Goal: Task Accomplishment & Management: Complete application form

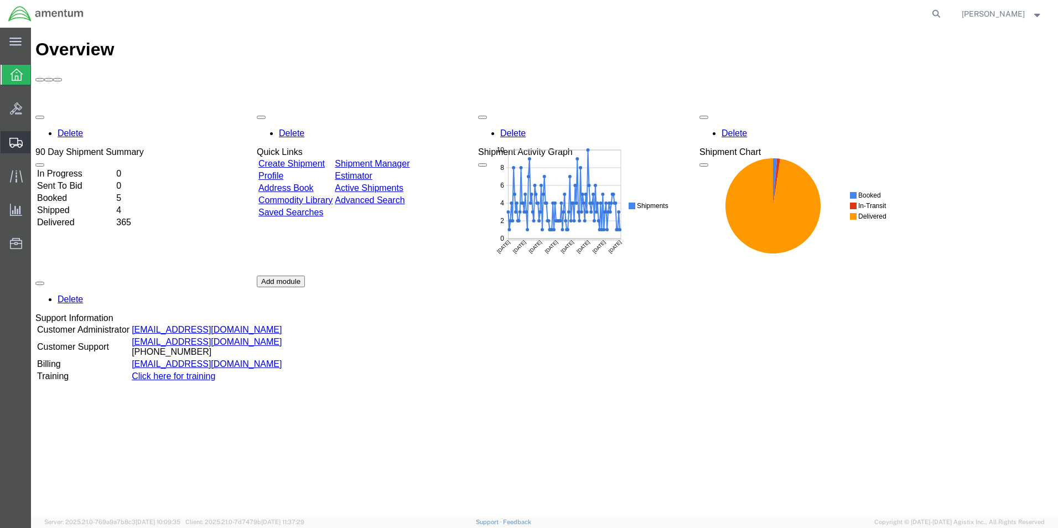
click at [0, 0] on span "Create from Template" at bounding box center [0, 0] width 0 height 0
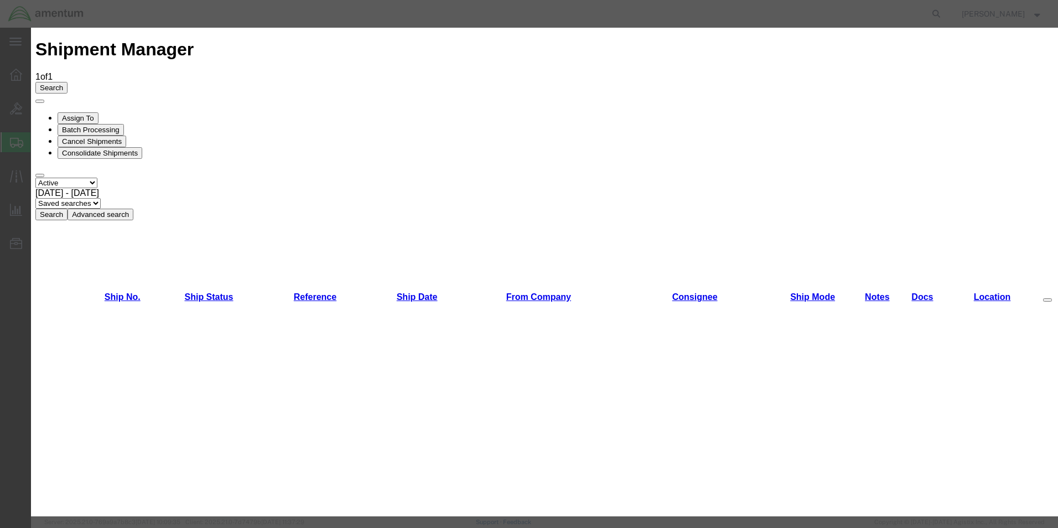
scroll to position [719, 0]
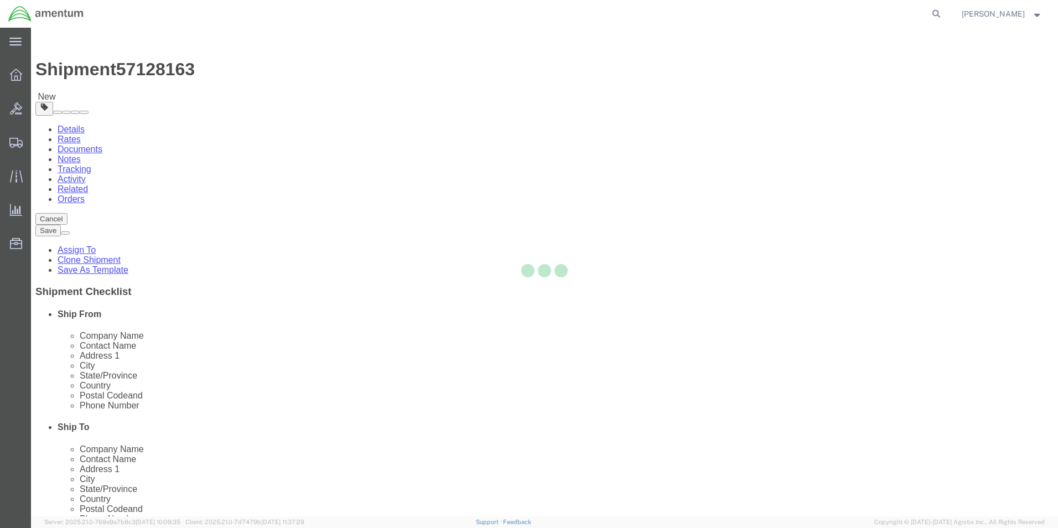
select select "49950"
select select
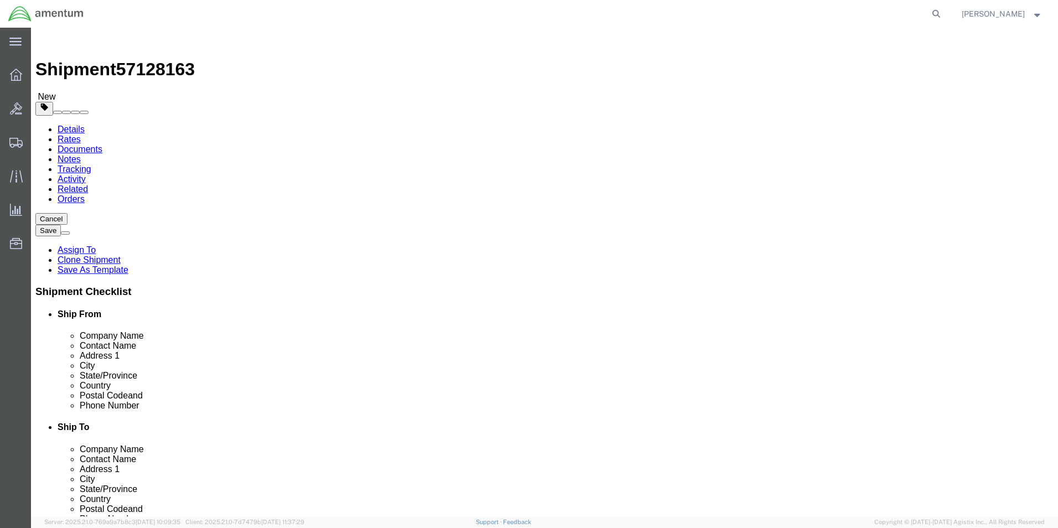
click div "Ship To Location Location My Profile Location [PHONE_NUMBER] [PHONE_NUMBER] [PH…"
click div "Please fix the following errors Ship From Location Location [GEOGRAPHIC_DATA], …"
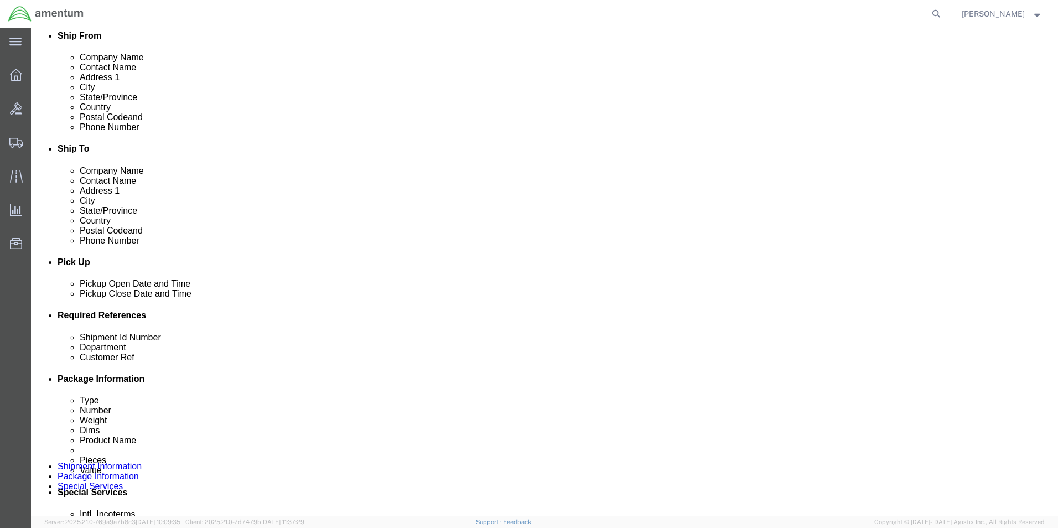
scroll to position [387, 0]
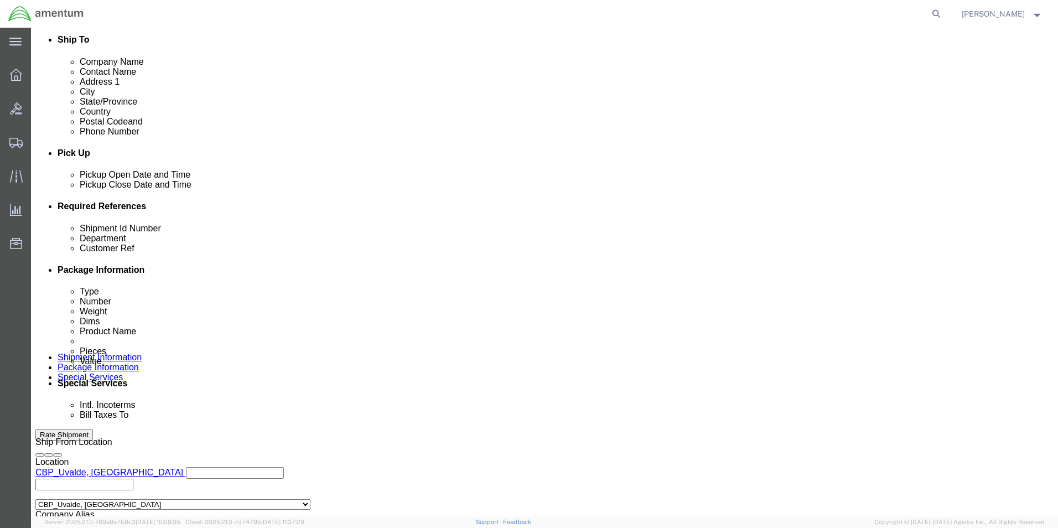
click input "930-500-25-1"
type input "9"
type input "451400003REVM"
click icon "button"
click input "USAGE.322154"
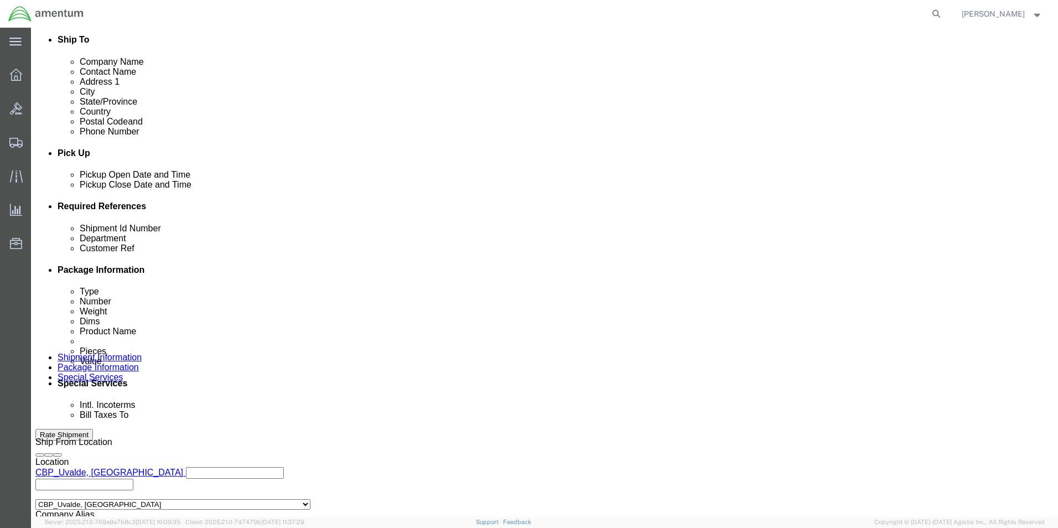
type input "U"
type input "610-012231"
click div "Shipment Id Number 451400003REVM Select Account Type Activity ID Airline Appoin…"
click input "930-500-25-1"
type input "9"
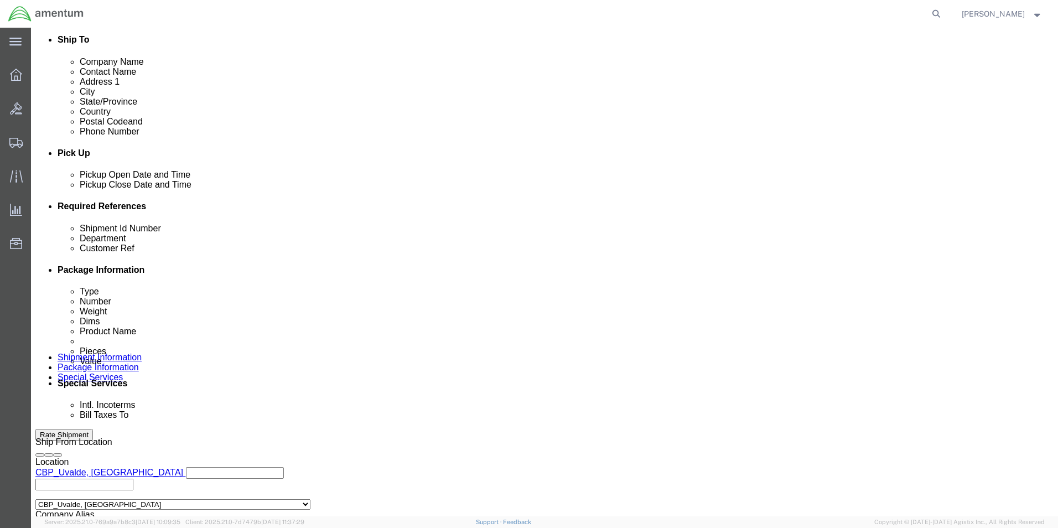
drag, startPoint x: 209, startPoint y: 296, endPoint x: 138, endPoint y: 296, distance: 70.8
click div "Shipment Id Number 451400003REVM"
click input "text"
paste input "451400003REVM"
type input "451400003REVM"
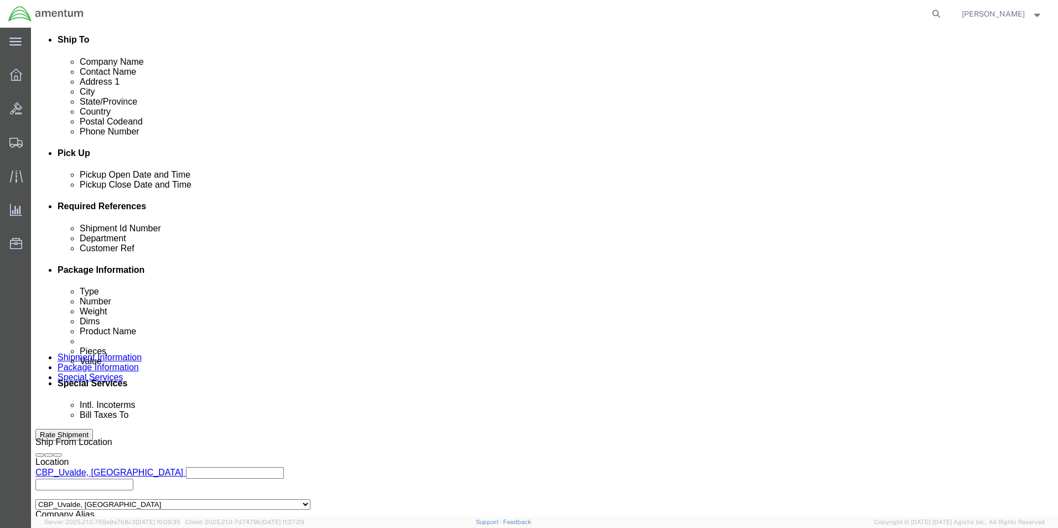
click input "6118.03.03.2219.000.UVA.0000"
type input "6118.04.03.2219.000.UVA.0000"
click div "Shipment Id Number 451400003REVM Select Account Type Activity ID Airline Appoin…"
click div "451400003REVM"
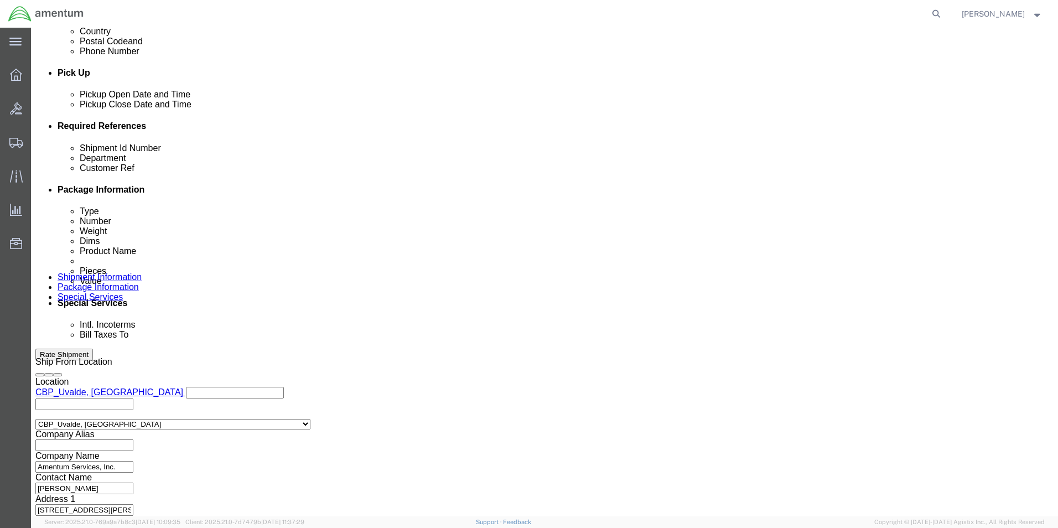
scroll to position [485, 0]
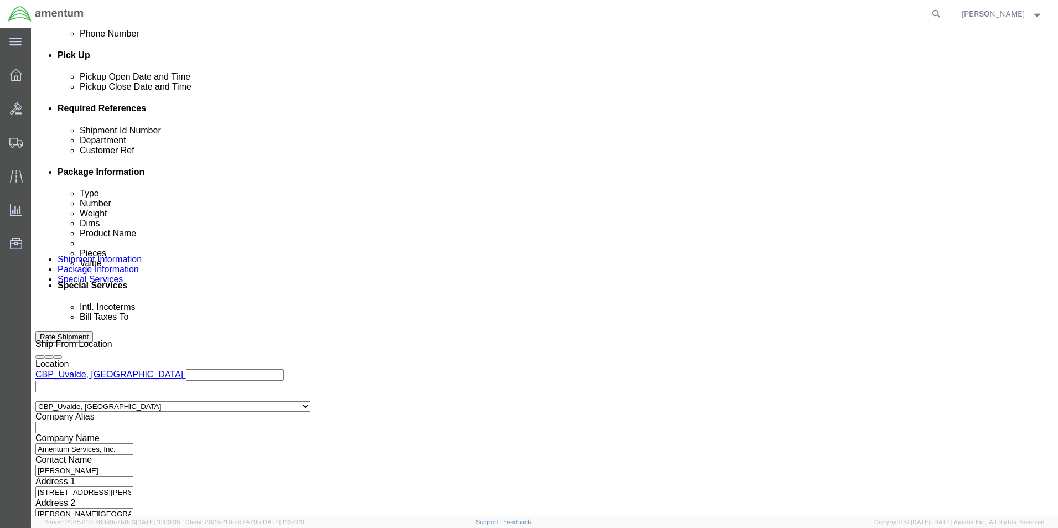
click button "Continue"
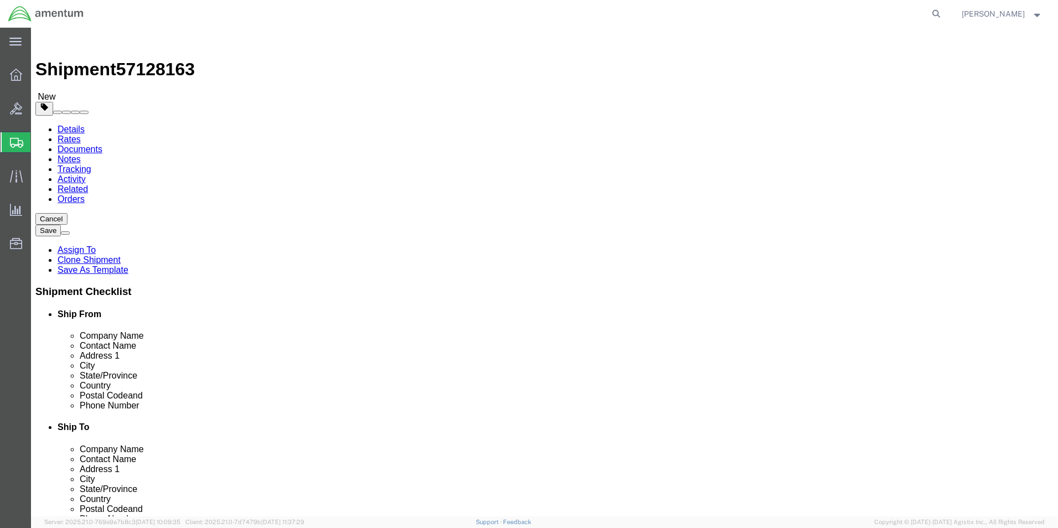
click input "18.00"
type input "11.00"
click input "13.00"
type input "1"
type input "3.00"
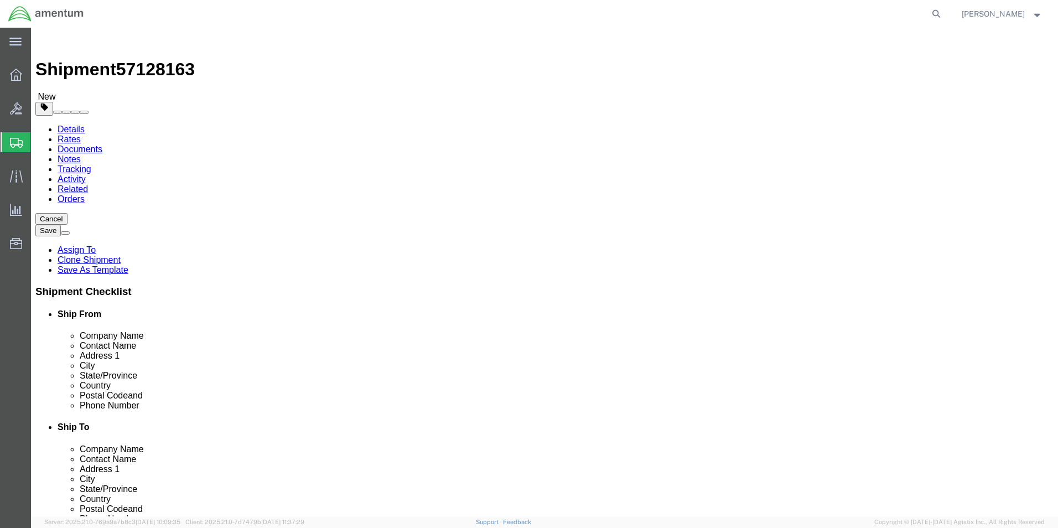
click input "13.00"
type input "1"
type input "8.00"
click input "9.00"
type input "9"
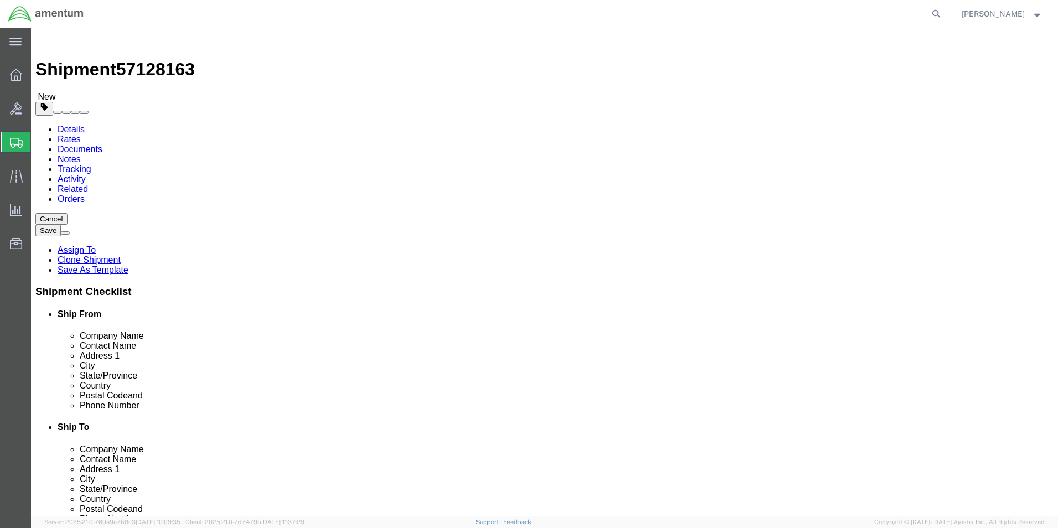
type input "1.0"
click div "Package Content # 1 1 x Cardboard Box(es) Package Type Select Bale(s) Basket(s)…"
click dd "1500.00 USD"
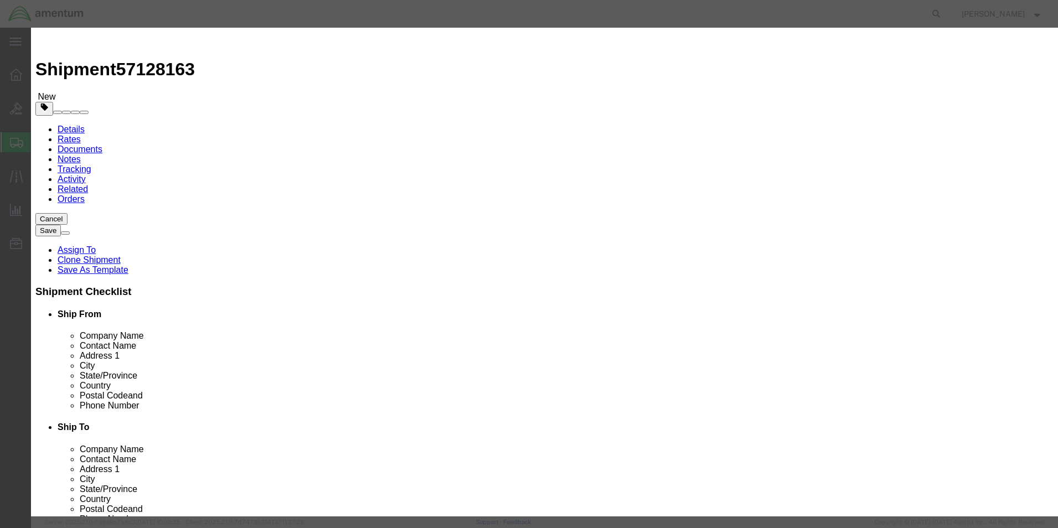
click input "1500.00"
type input "1"
type input "100.00"
click h3 "Edit content"
click button "Save & Close"
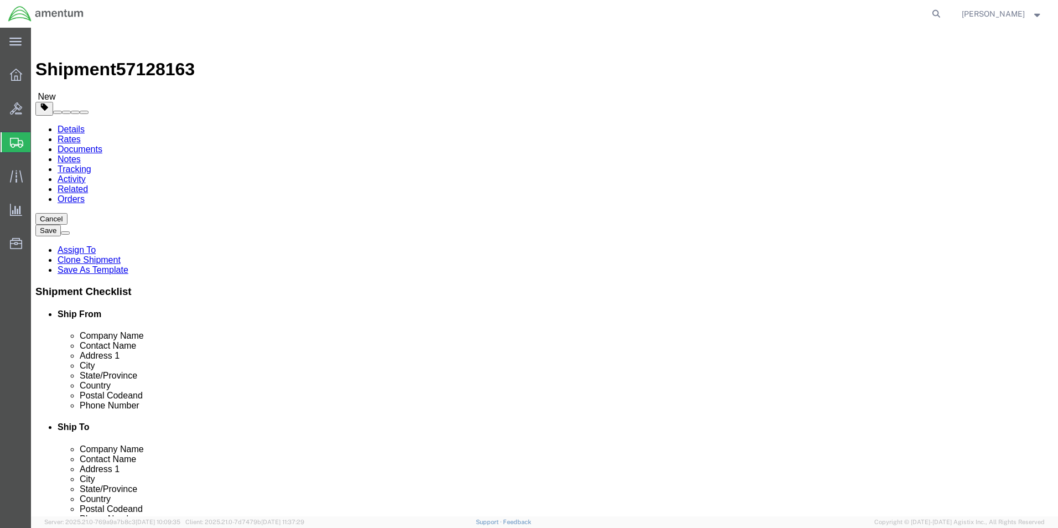
click button "Rate Shipment"
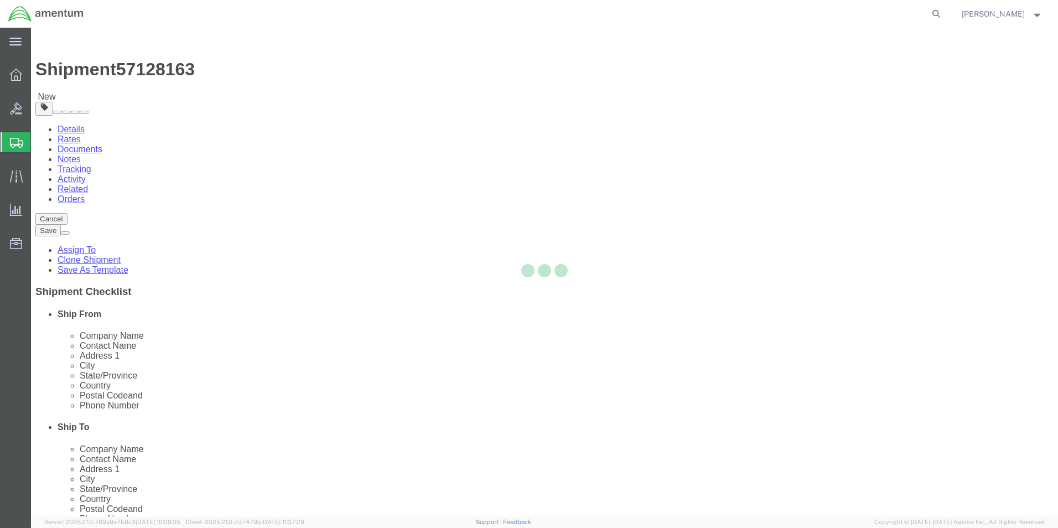
select select "49950"
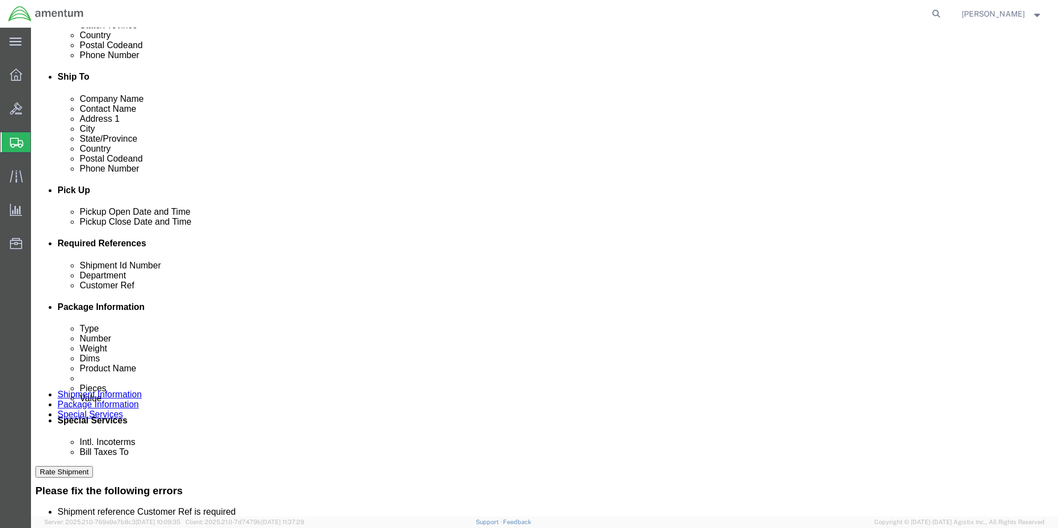
scroll to position [387, 0]
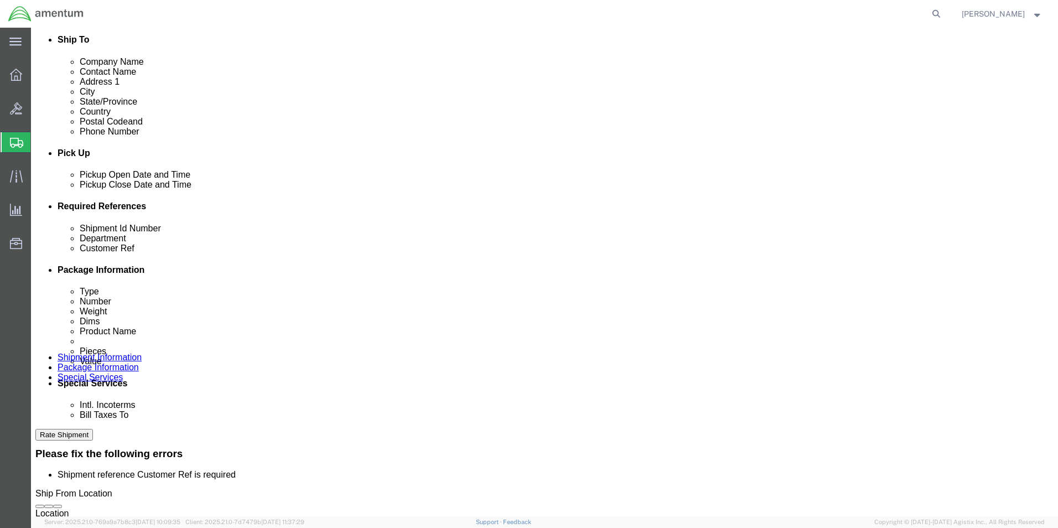
click input "text"
type input "451400003REVM"
click div "Shipment Id Number 451400003REVM Customer Ref 451400003REVM Department 610-0122…"
click button "Rate Shipment"
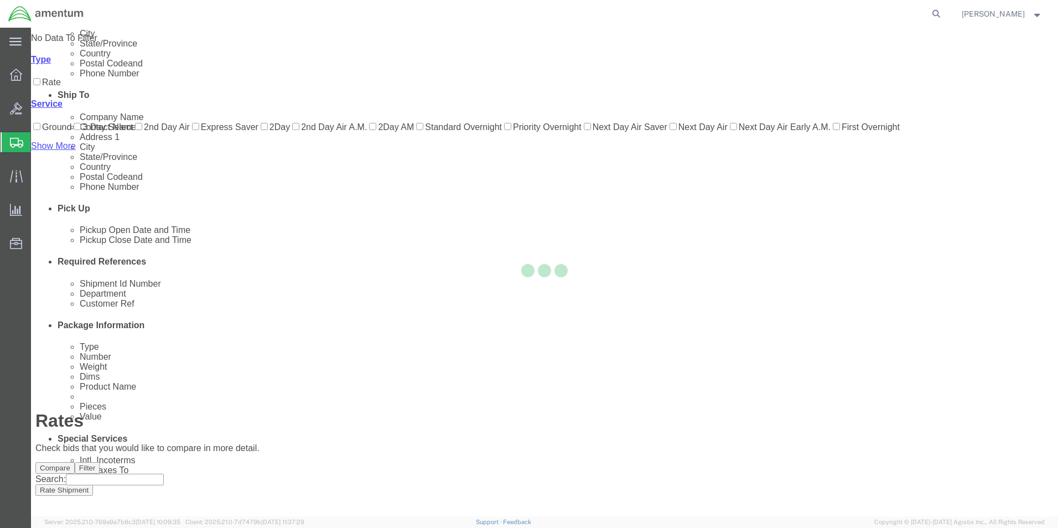
scroll to position [27, 0]
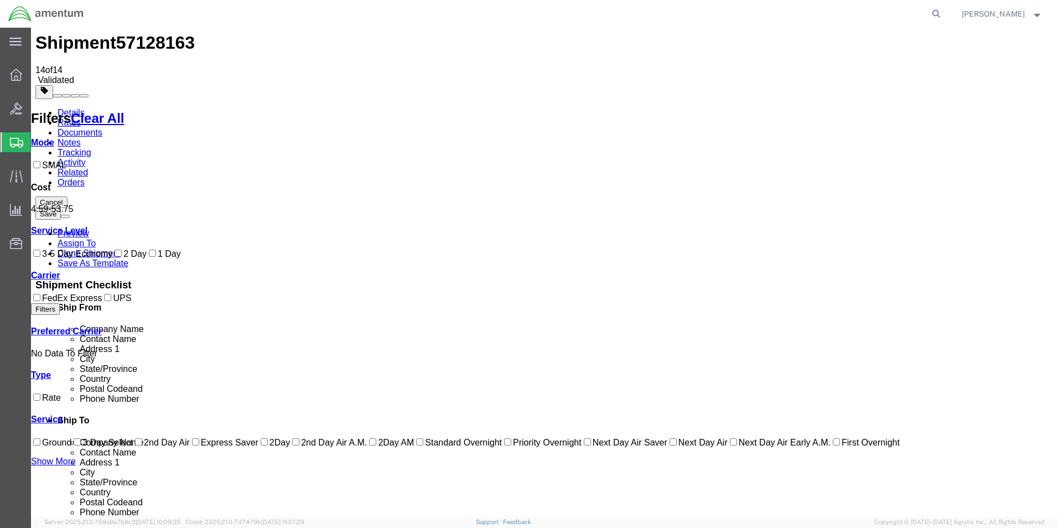
click at [70, 108] on link "Details" at bounding box center [71, 112] width 27 height 9
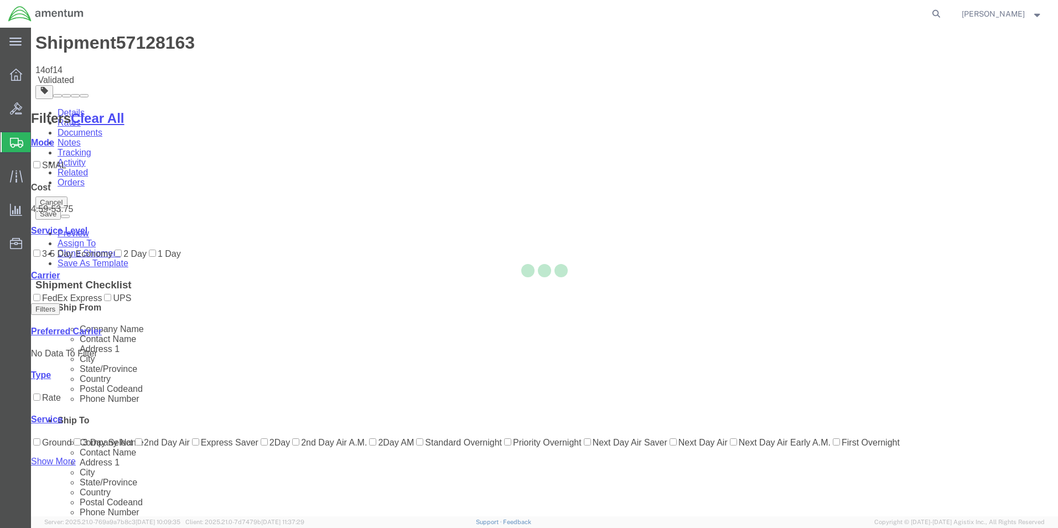
select select "49950"
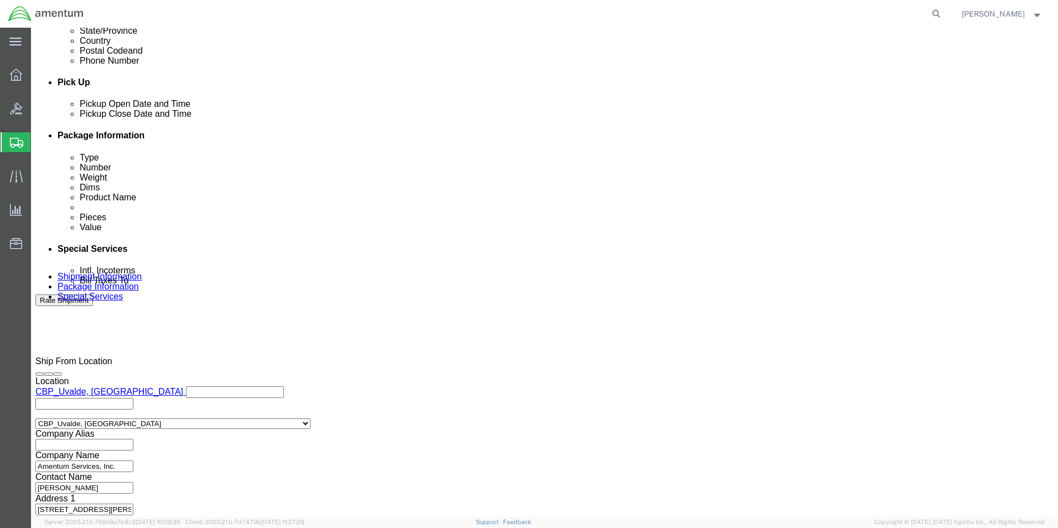
scroll to position [485, 0]
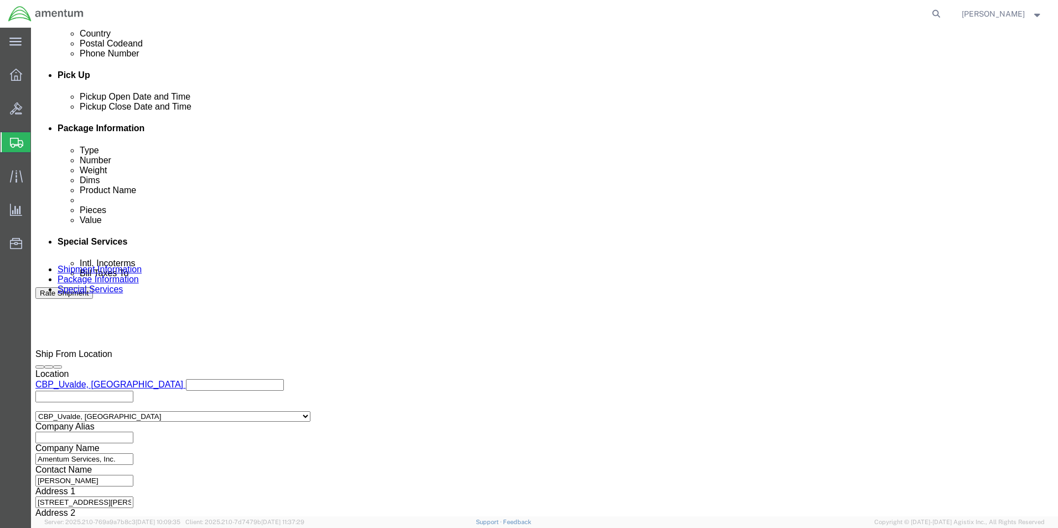
click input "610-012231"
type input "6"
type input "CBP"
click div "Shipment Id Number 451400003REVM Department CBP Select Account Type Activity ID…"
click button "Add reference"
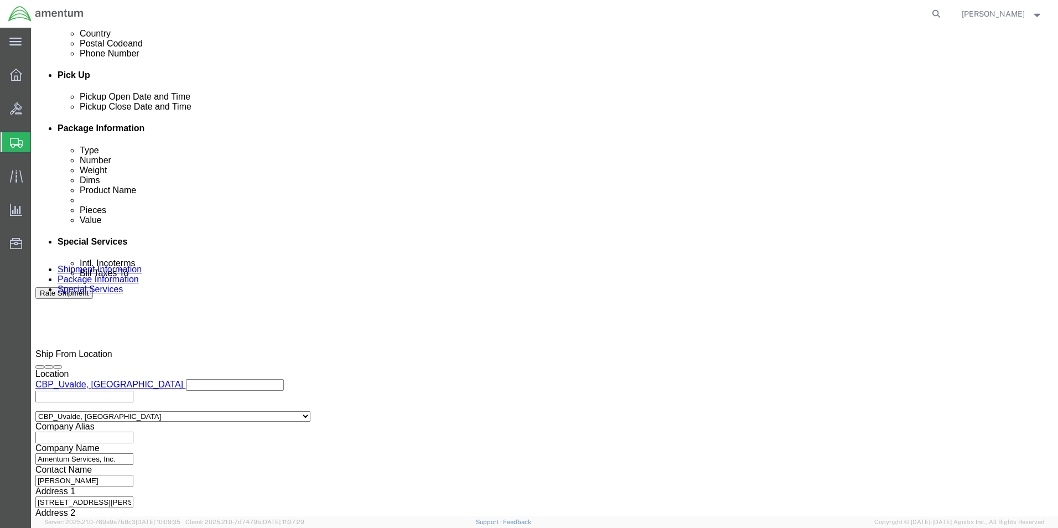
click select "Select Account Type Activity ID Airline Appointment Number ASN Batch Request # …"
select select "INVOICE"
click select "Select Account Type Activity ID Airline Appointment Number ASN Batch Request # …"
click input "text"
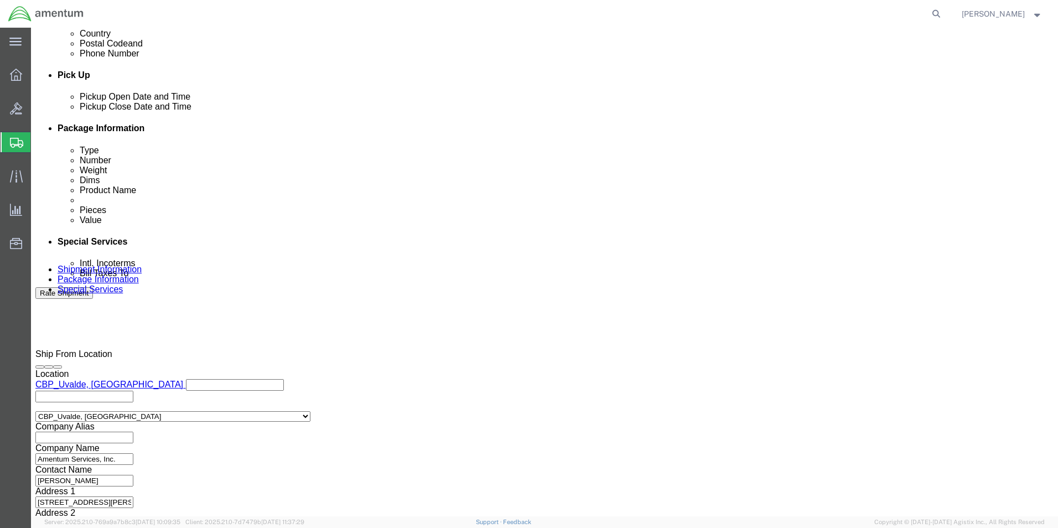
type input "610-012231"
click div "Shipment Id Number 451400003REVM Department CBP Select Account Type Activity ID…"
click button "Rate Shipment"
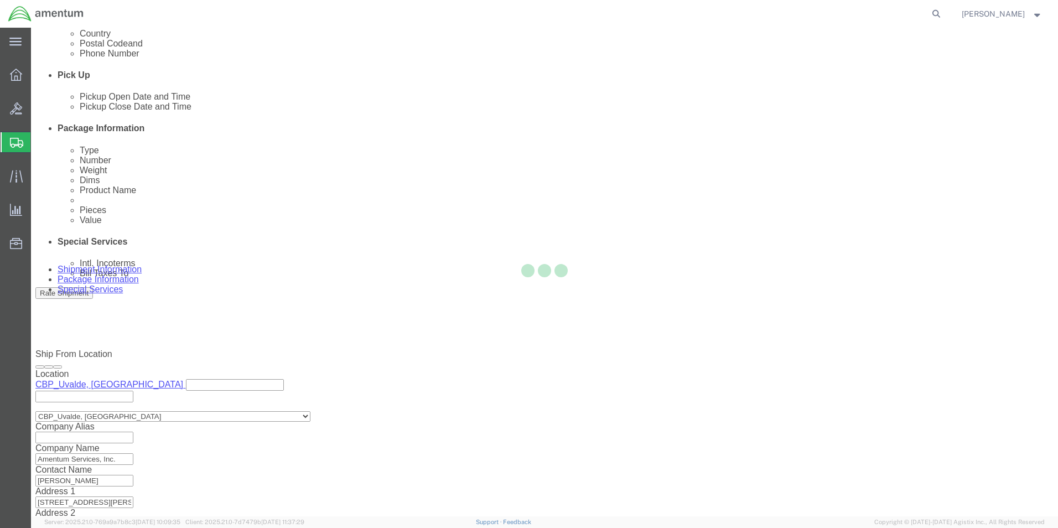
scroll to position [27, 0]
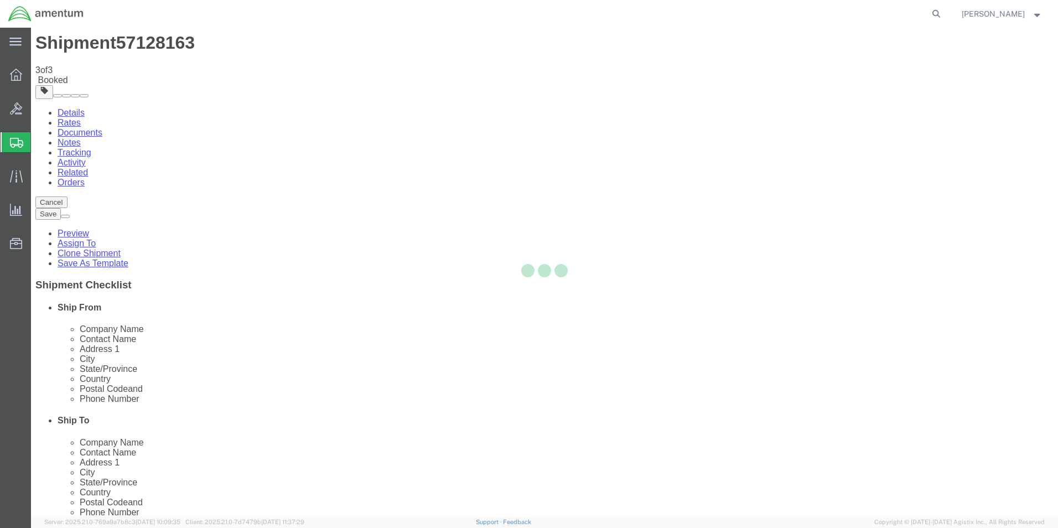
scroll to position [0, 0]
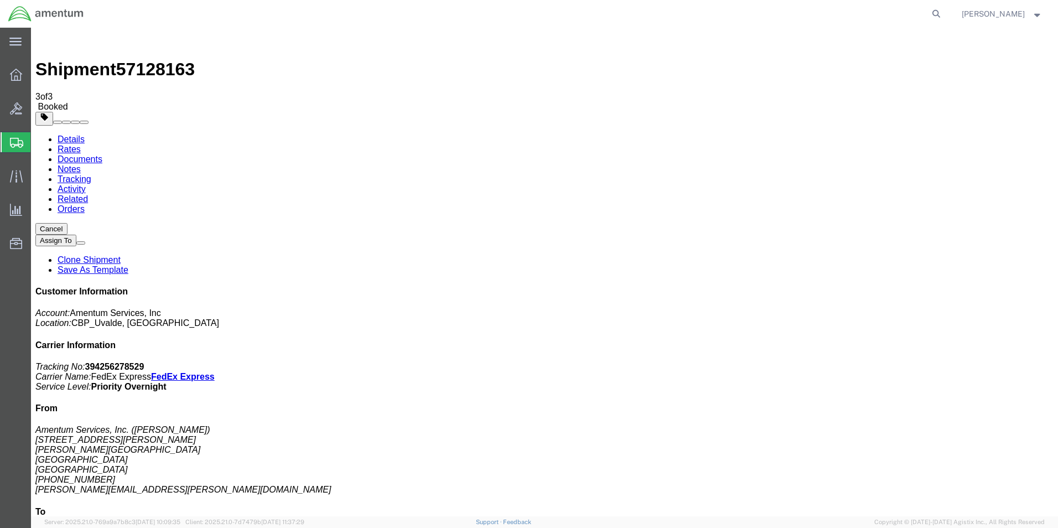
click at [1037, 15] on strong "button" at bounding box center [1038, 14] width 10 height 4
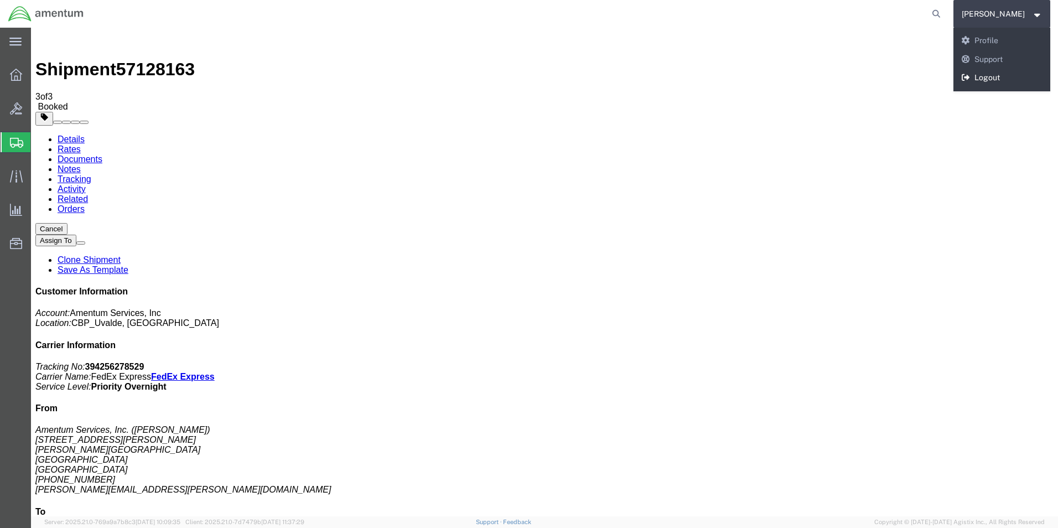
click at [989, 76] on link "Logout" at bounding box center [1001, 78] width 97 height 19
